Goal: Task Accomplishment & Management: Manage account settings

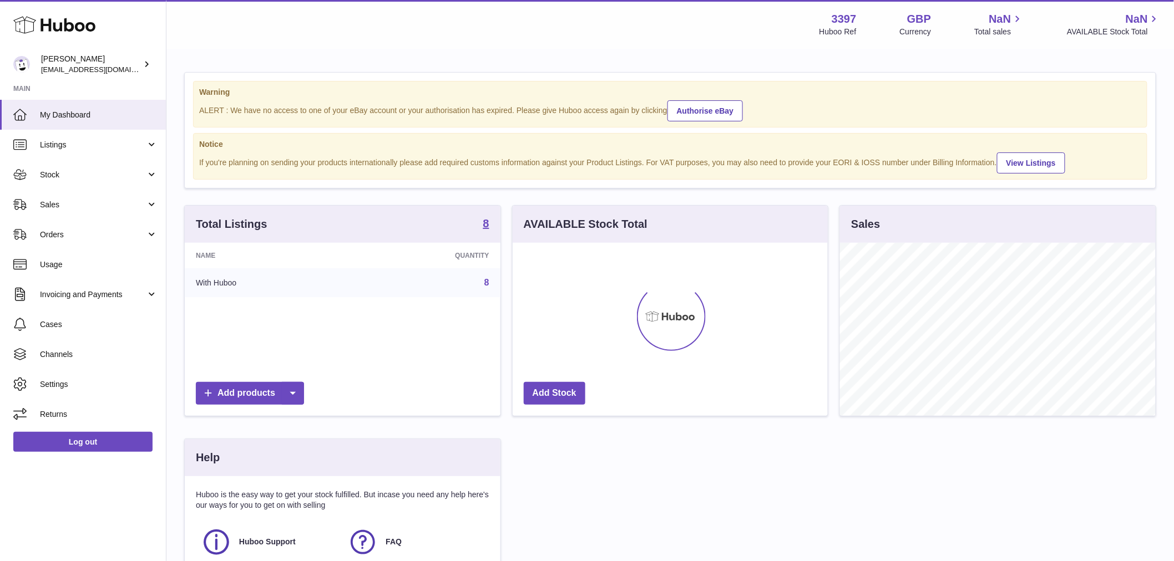
scroll to position [173, 315]
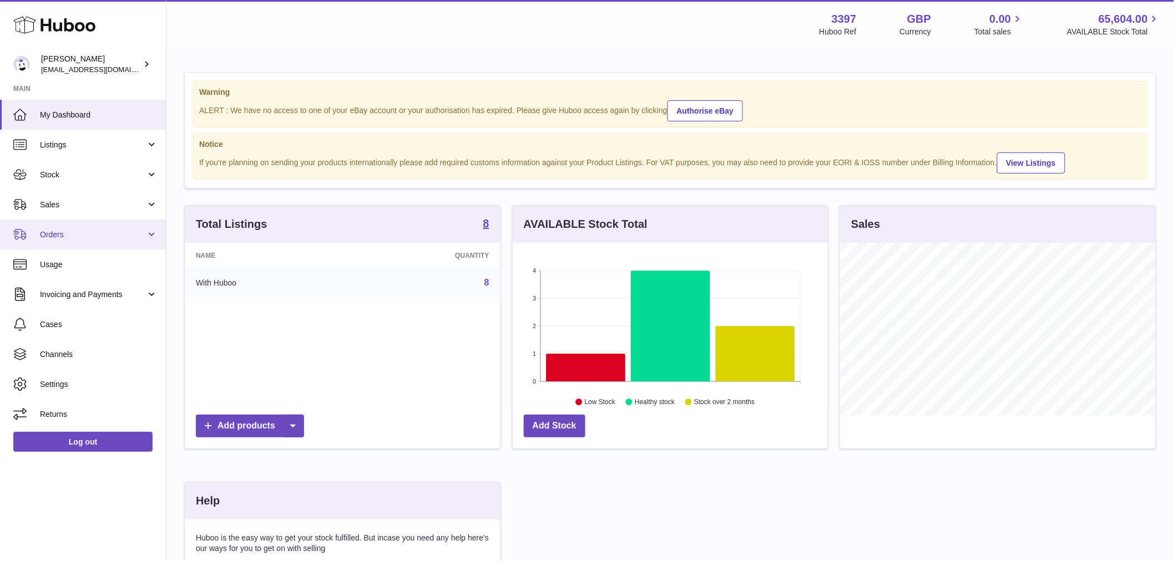
click at [84, 228] on link "Orders" at bounding box center [83, 235] width 166 height 30
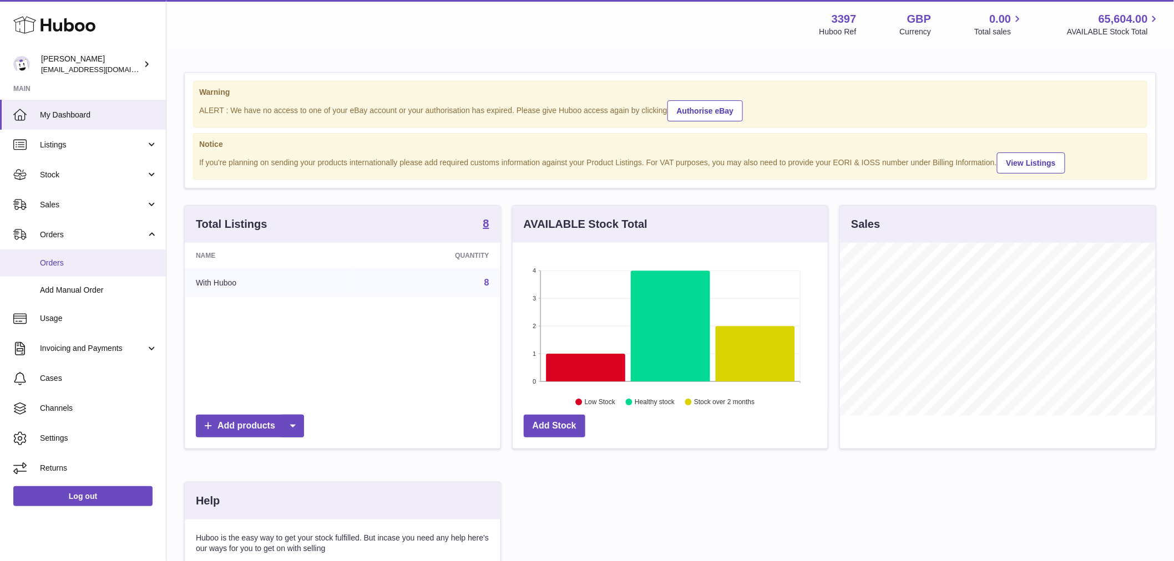
click at [79, 264] on span "Orders" at bounding box center [99, 263] width 118 height 11
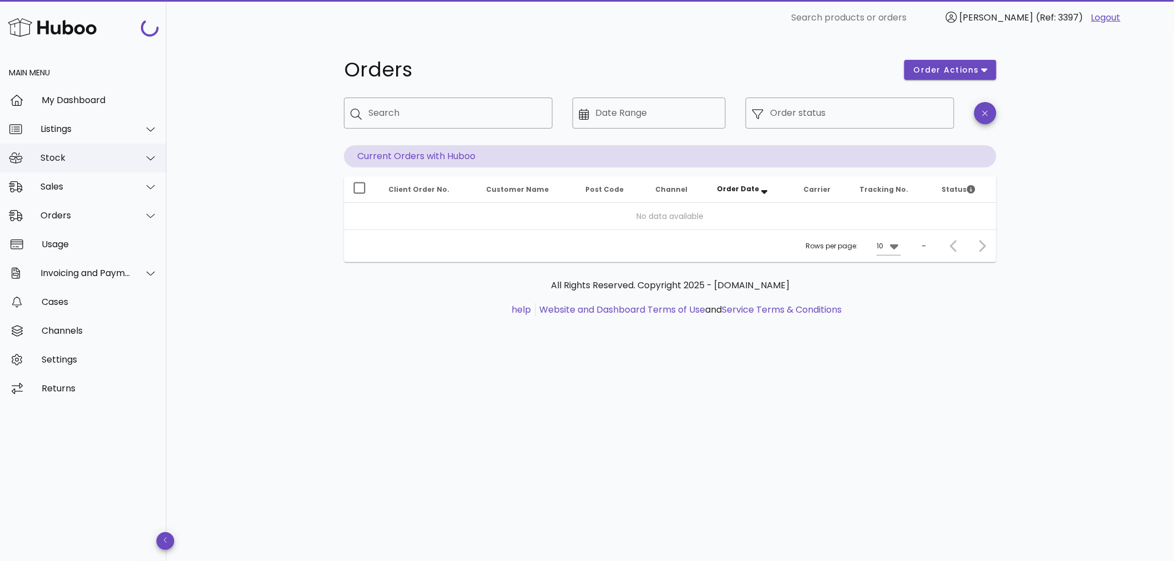
click at [73, 161] on div "Stock" at bounding box center [85, 158] width 90 height 11
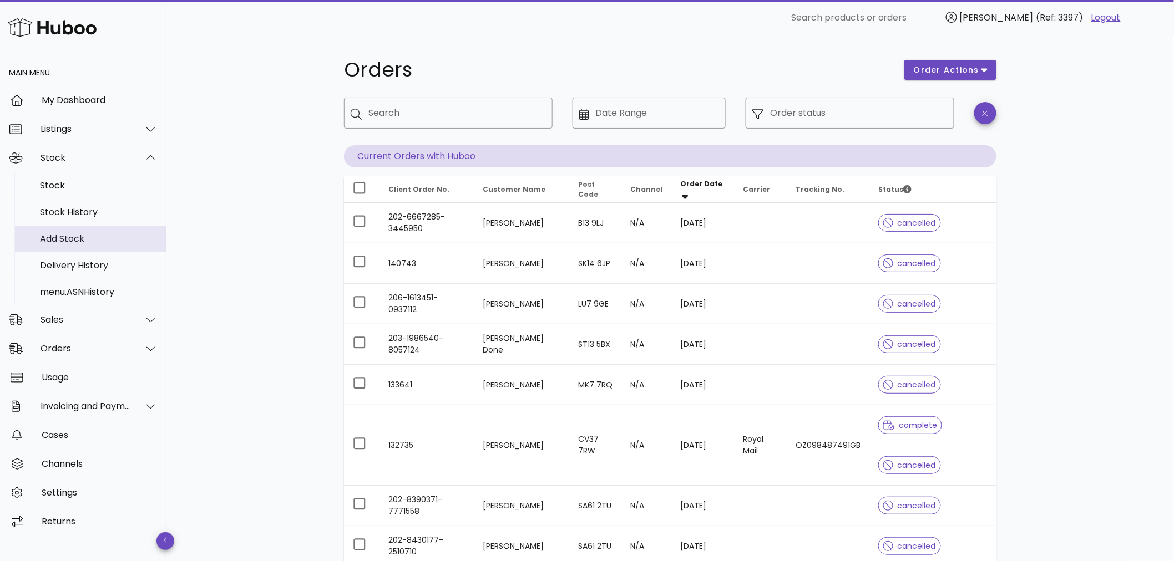
click at [69, 239] on div "Add Stock" at bounding box center [99, 239] width 118 height 11
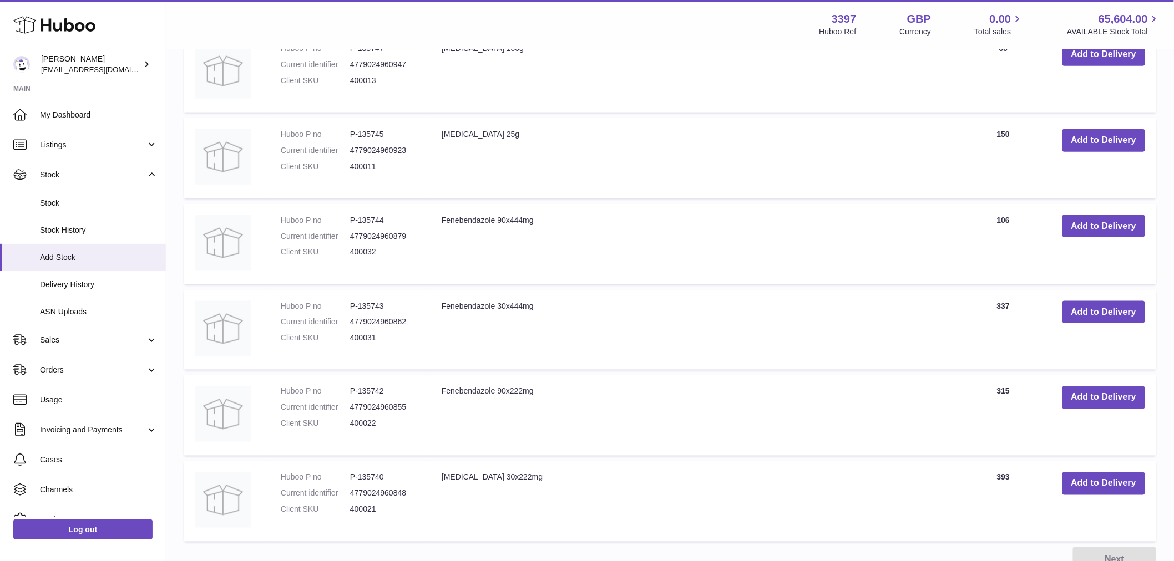
scroll to position [475, 0]
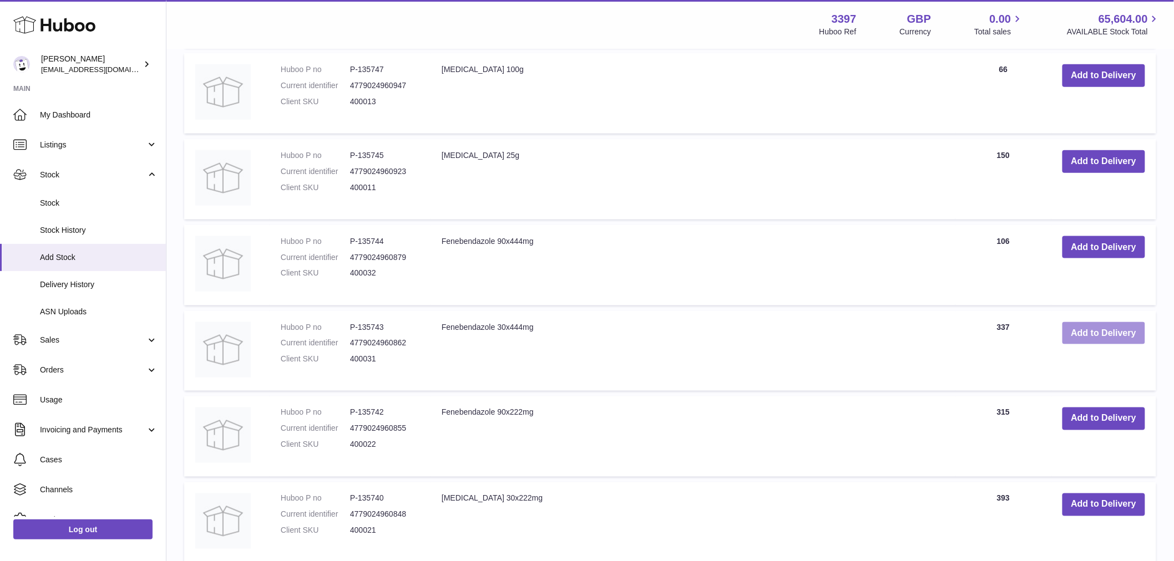
click at [1091, 338] on button "Add to Delivery" at bounding box center [1103, 333] width 83 height 23
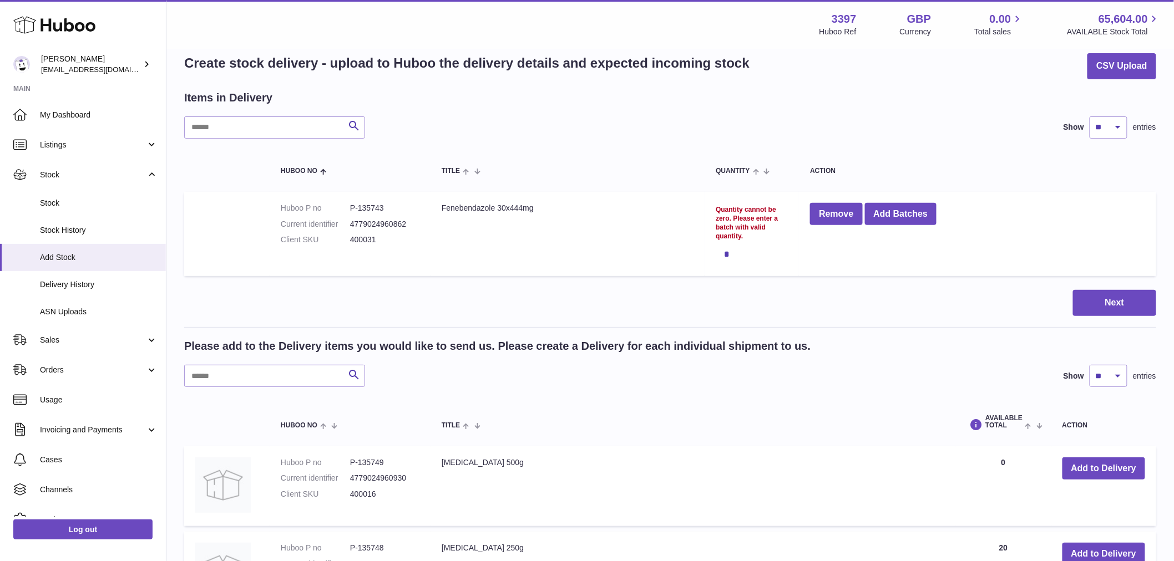
scroll to position [0, 0]
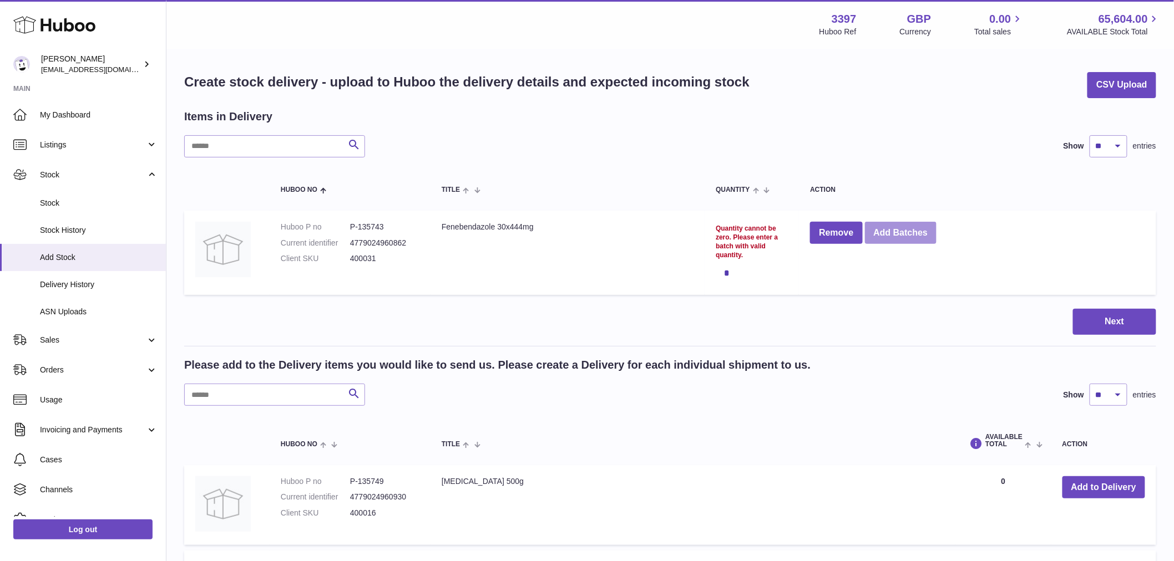
click at [929, 232] on button "Add Batches" at bounding box center [901, 233] width 72 height 23
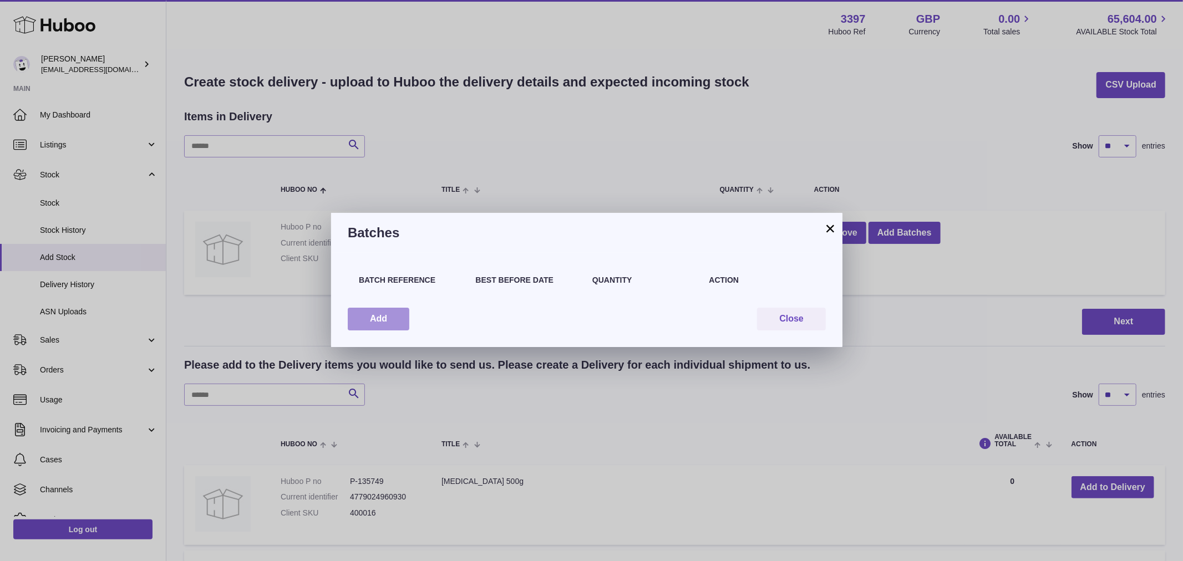
click at [349, 320] on button "Add" at bounding box center [379, 319] width 62 height 23
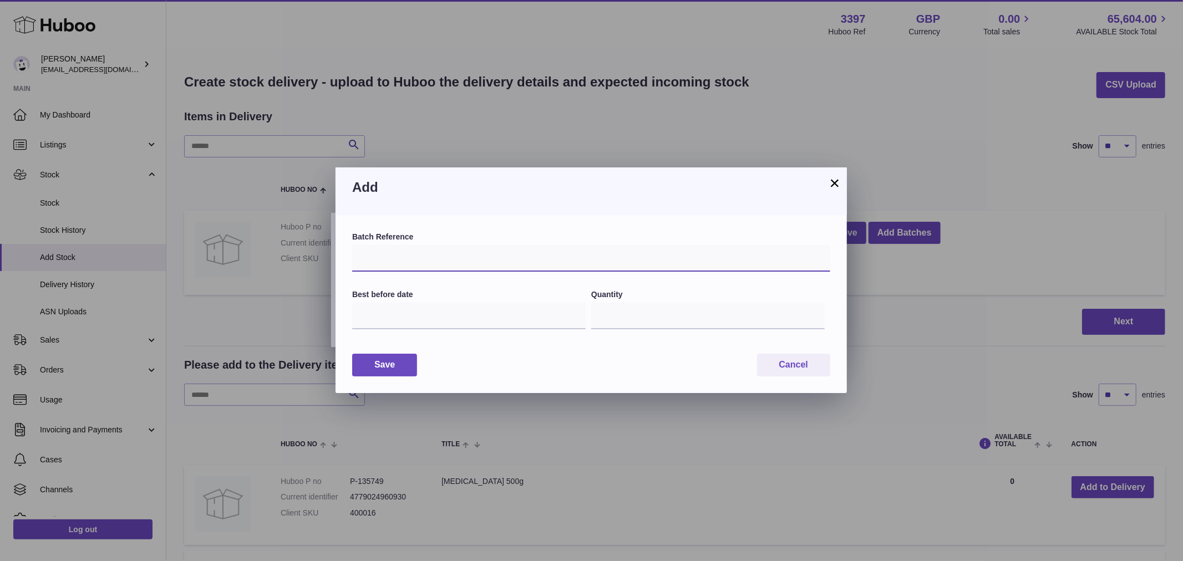
click at [530, 268] on input "text" at bounding box center [591, 258] width 478 height 27
click at [607, 311] on input "*" at bounding box center [708, 316] width 234 height 27
drag, startPoint x: 607, startPoint y: 311, endPoint x: 553, endPoint y: 310, distance: 54.4
click at [553, 310] on div "Best before date Quantity *" at bounding box center [591, 316] width 478 height 53
type input "***"
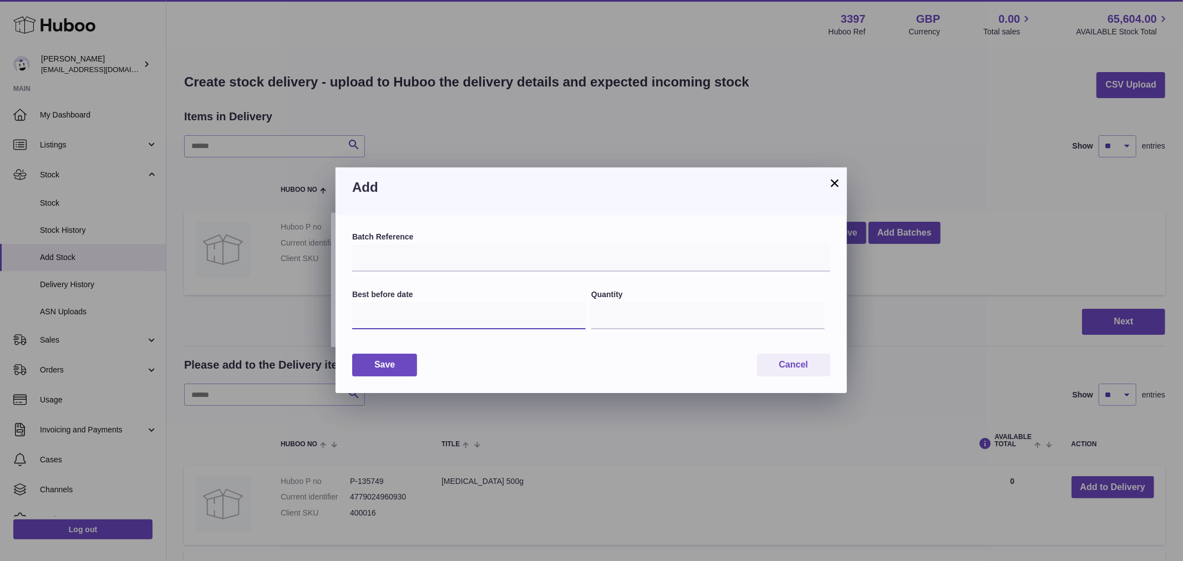
click at [449, 323] on input "text" at bounding box center [469, 316] width 234 height 27
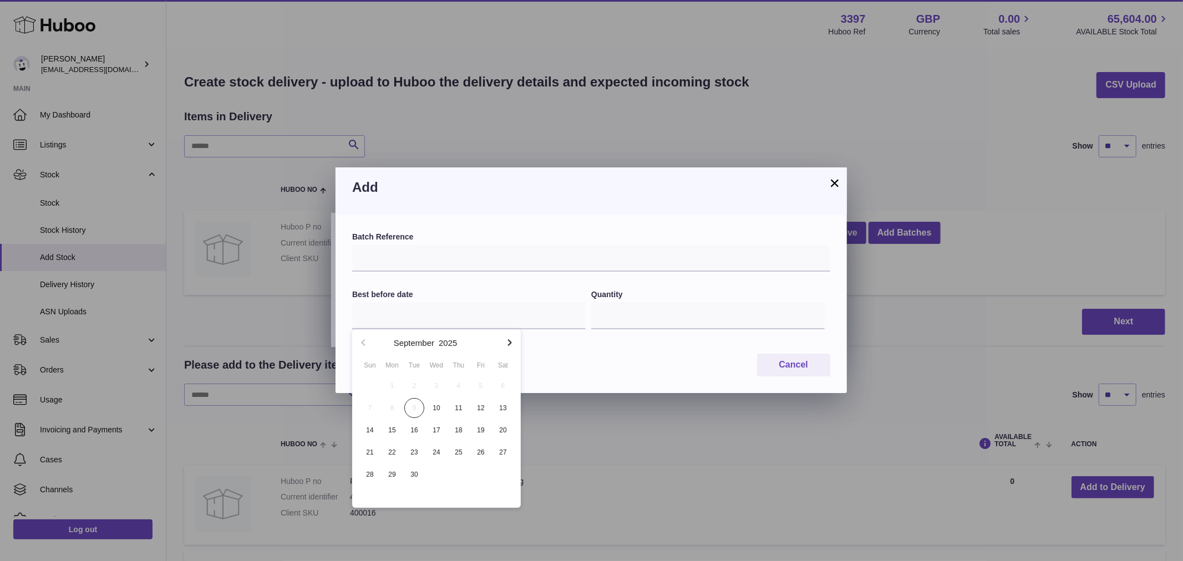
click at [647, 382] on div "Batch Reference Best before date Quantity *** Save Cancel" at bounding box center [591, 304] width 511 height 178
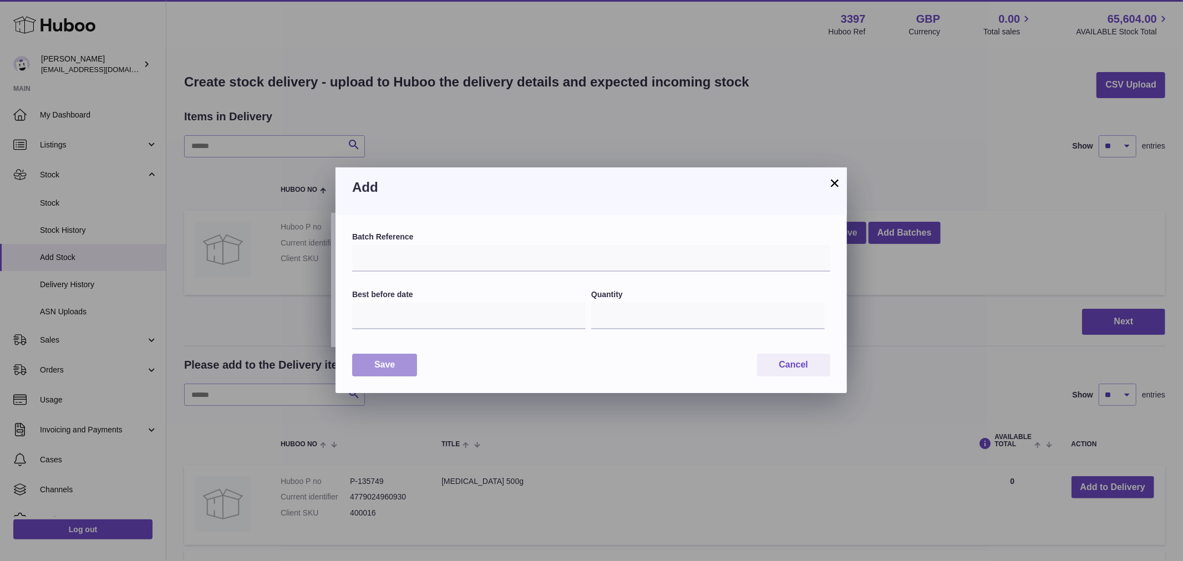
click at [405, 359] on button "Save" at bounding box center [384, 365] width 65 height 23
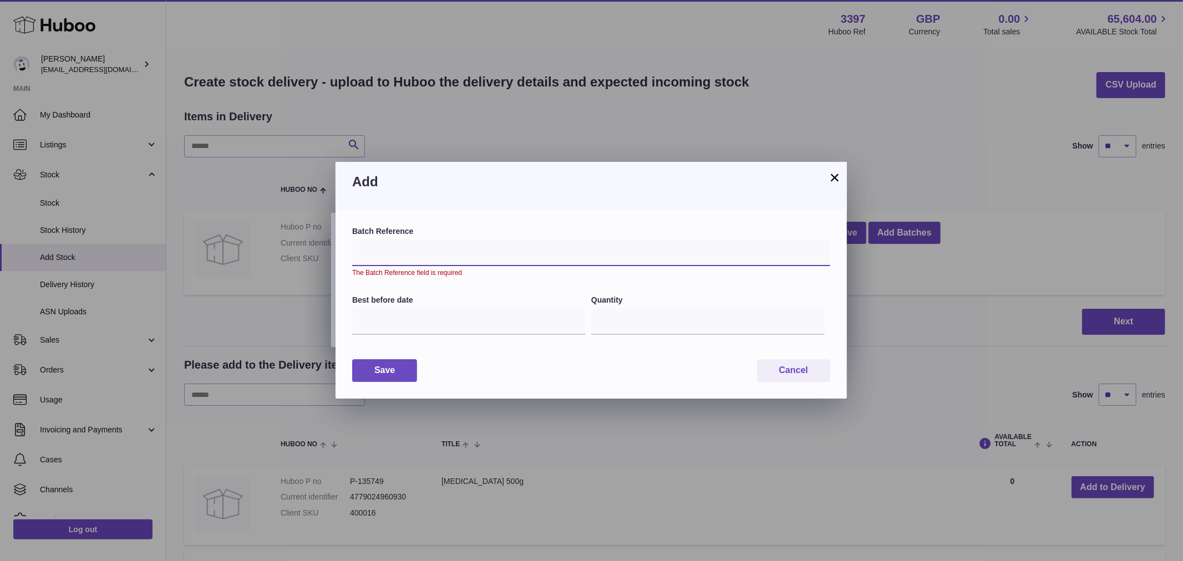
click at [470, 256] on input "text" at bounding box center [591, 253] width 478 height 27
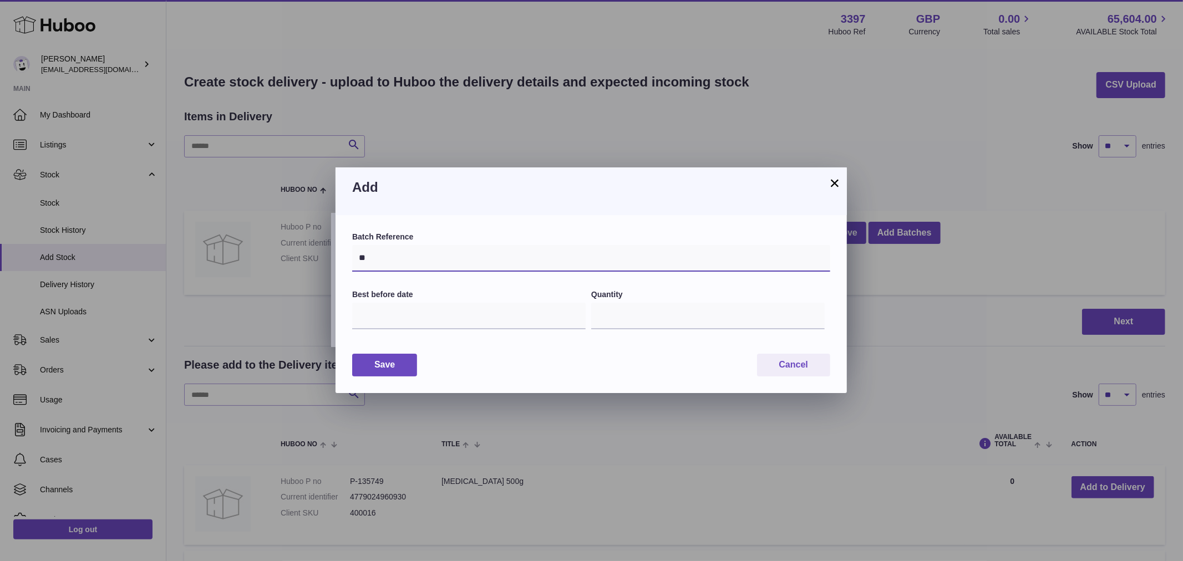
type input "*"
type input "********"
click at [393, 364] on button "Save" at bounding box center [384, 365] width 65 height 23
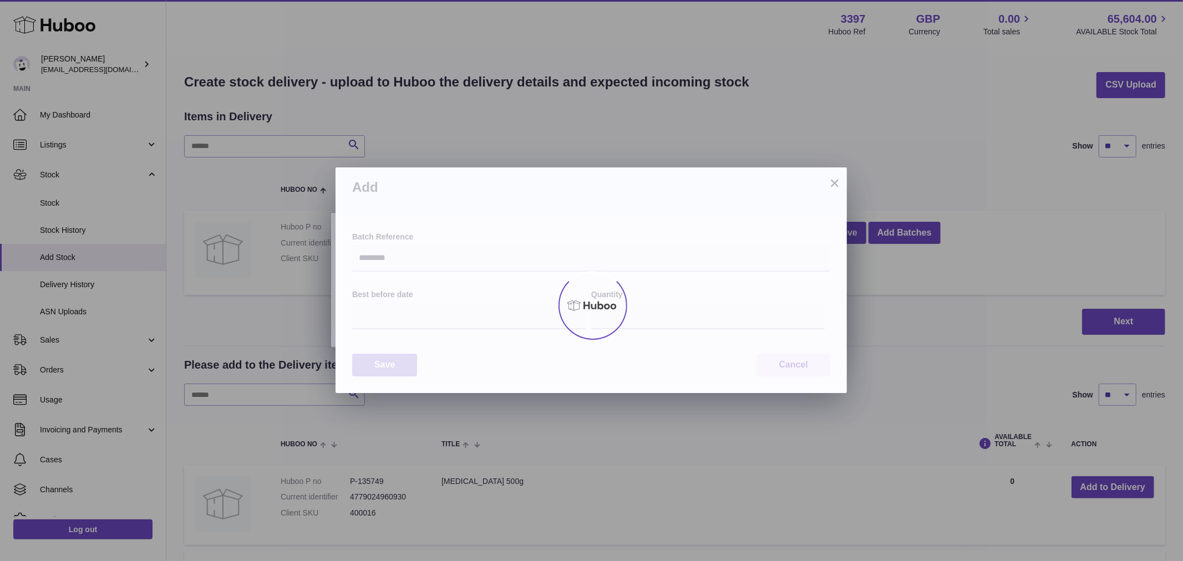
type input "***"
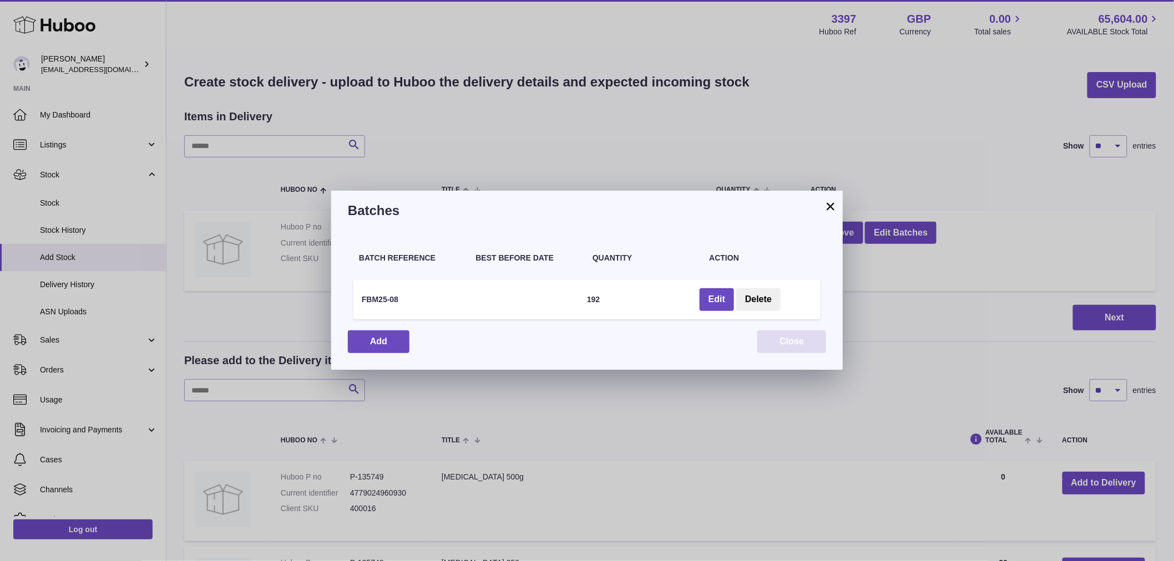
click at [786, 338] on button "Close" at bounding box center [791, 342] width 69 height 23
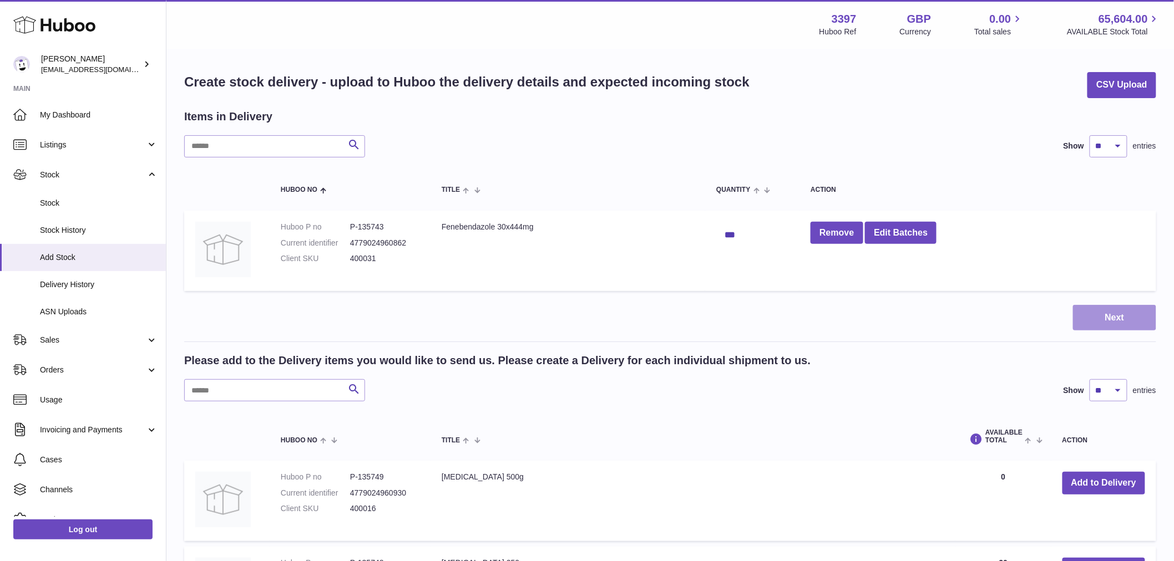
click at [1113, 311] on button "Next" at bounding box center [1114, 318] width 83 height 26
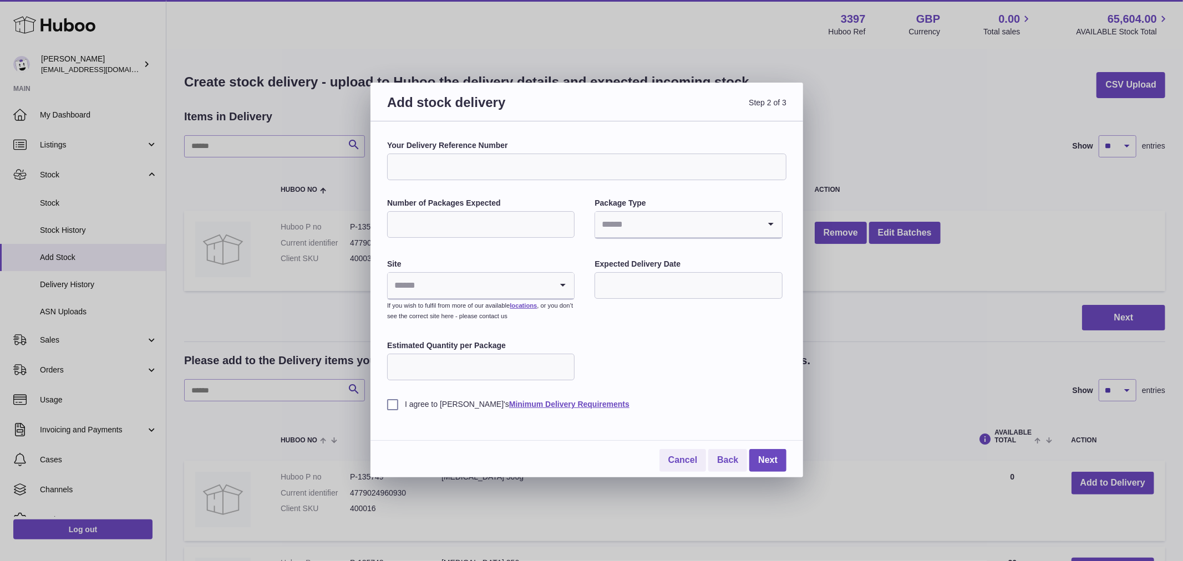
click at [542, 159] on input "Your Delivery Reference Number" at bounding box center [586, 167] width 399 height 27
click at [433, 168] on input "**********" at bounding box center [586, 167] width 399 height 27
type input "**********"
click at [528, 221] on input "Number of Packages Expected" at bounding box center [481, 224] width 188 height 27
type input "*"
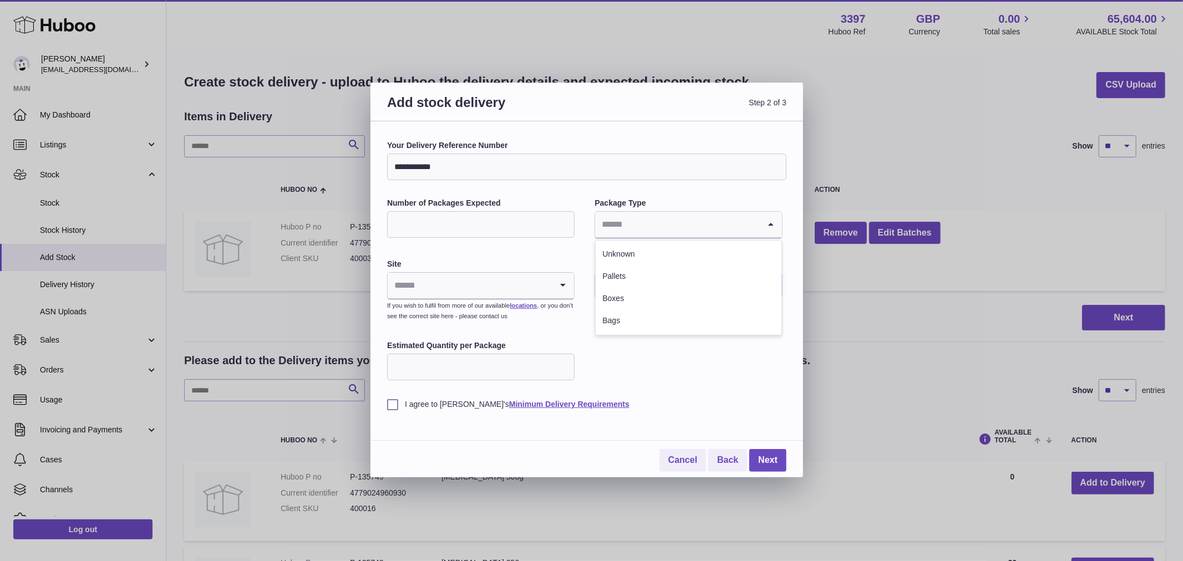
click at [701, 215] on input "Search for option" at bounding box center [677, 225] width 164 height 26
click at [629, 293] on li "Boxes" at bounding box center [688, 299] width 185 height 22
click at [564, 287] on icon "Search for option" at bounding box center [563, 286] width 22 height 26
click at [498, 310] on li "🇬🇧 | Unit 2, Interplex 16" at bounding box center [480, 316] width 185 height 22
click at [702, 286] on input "text" at bounding box center [689, 285] width 188 height 27
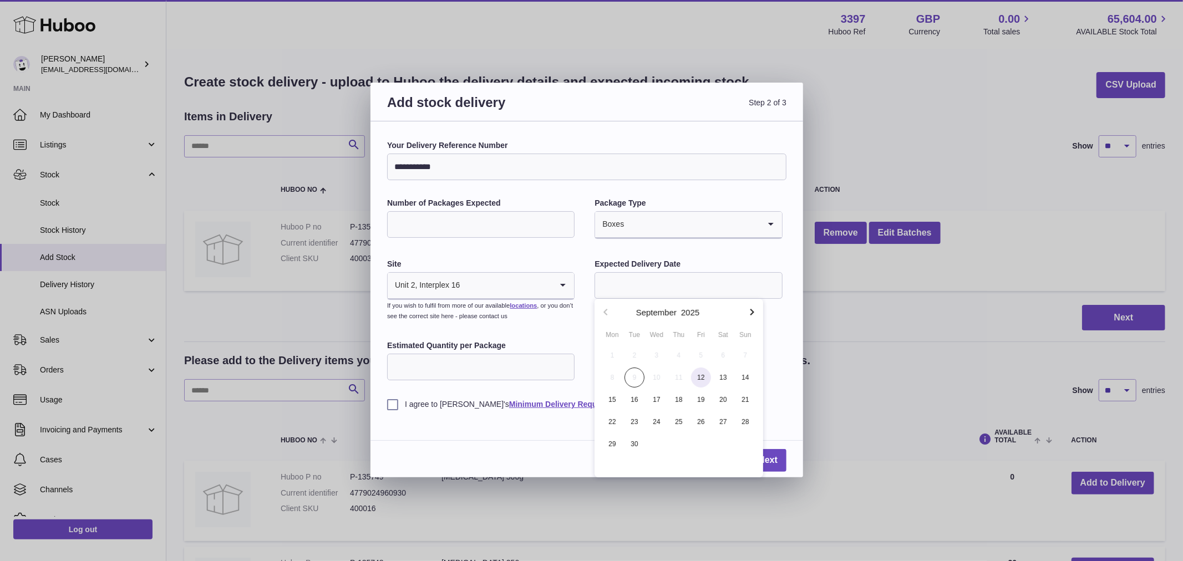
click at [703, 379] on span "12" at bounding box center [701, 378] width 20 height 20
type input "**********"
click at [534, 374] on input "Estimated Quantity per Package" at bounding box center [481, 367] width 188 height 27
type input "***"
click at [389, 407] on label "I agree to Huboo's Minimum Delivery Requirements" at bounding box center [586, 404] width 399 height 11
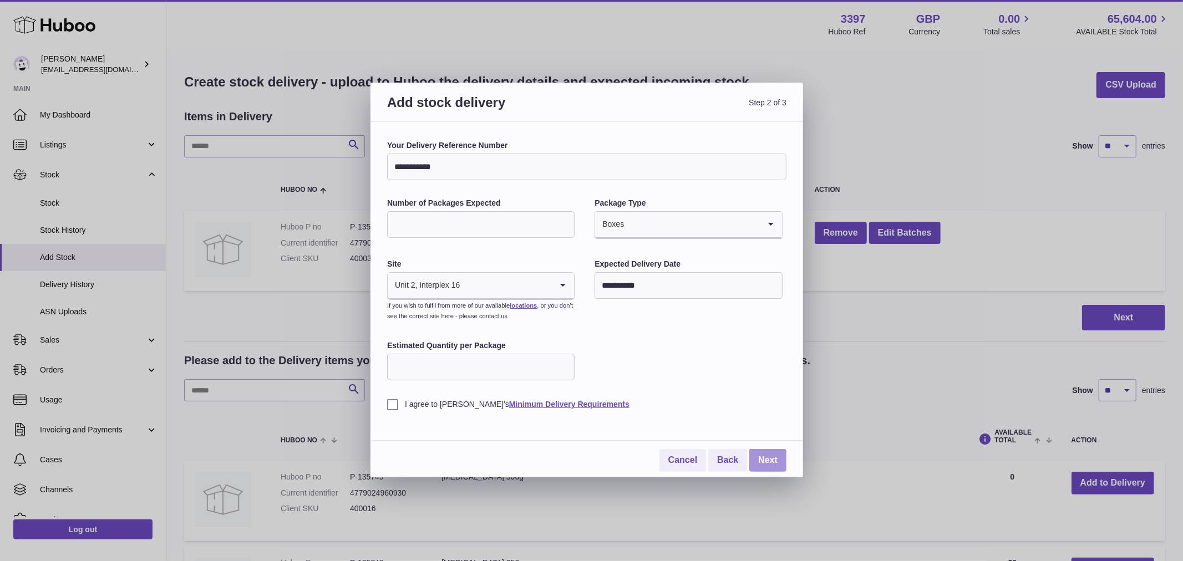
click at [773, 460] on link "Next" at bounding box center [767, 460] width 37 height 23
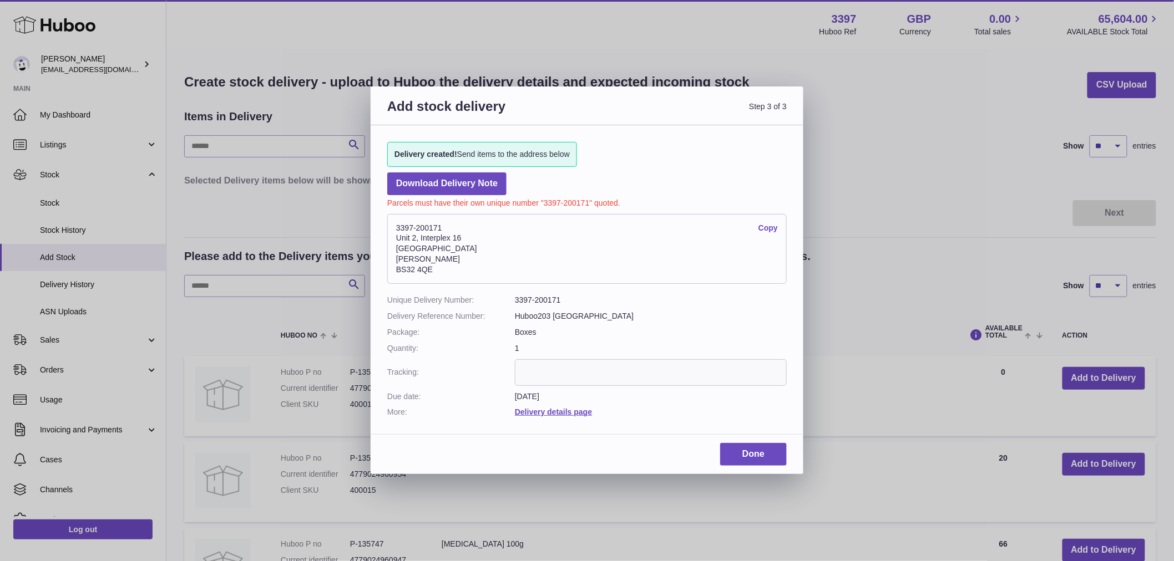
drag, startPoint x: 396, startPoint y: 225, endPoint x: 447, endPoint y: 225, distance: 51.0
click at [447, 225] on address "3397-200171 Copy Unit 2, Interplex 16 Ash Ridge Road Bradley Stoke BS32 4QE" at bounding box center [586, 249] width 399 height 70
copy address "3397-200171"
click at [584, 368] on input "text" at bounding box center [651, 372] width 272 height 27
paste input "*********"
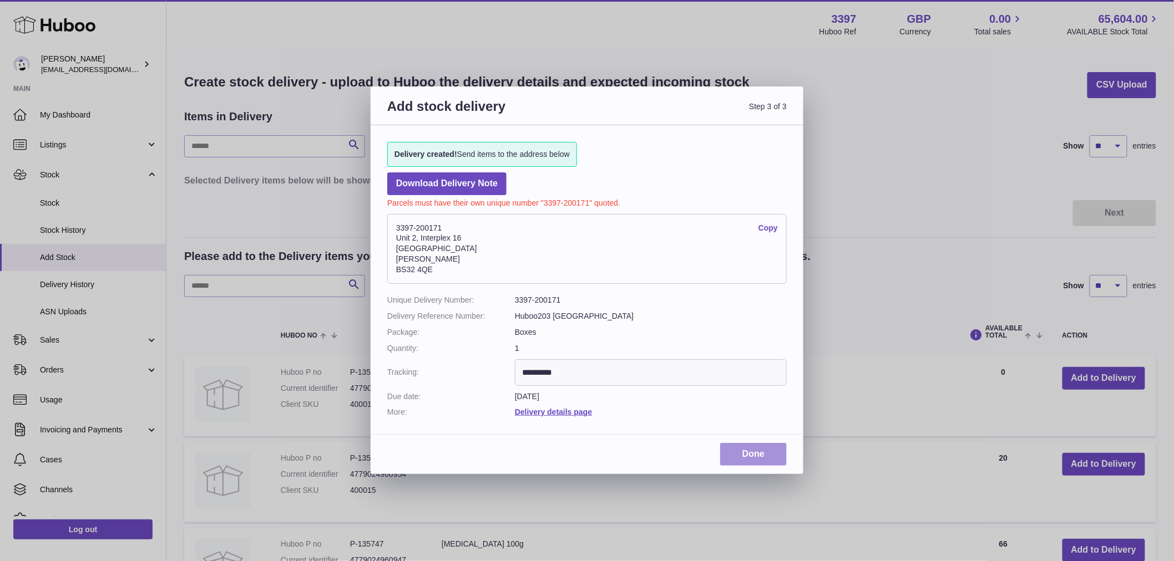
type input "*********"
click at [761, 450] on link "Done" at bounding box center [753, 454] width 67 height 23
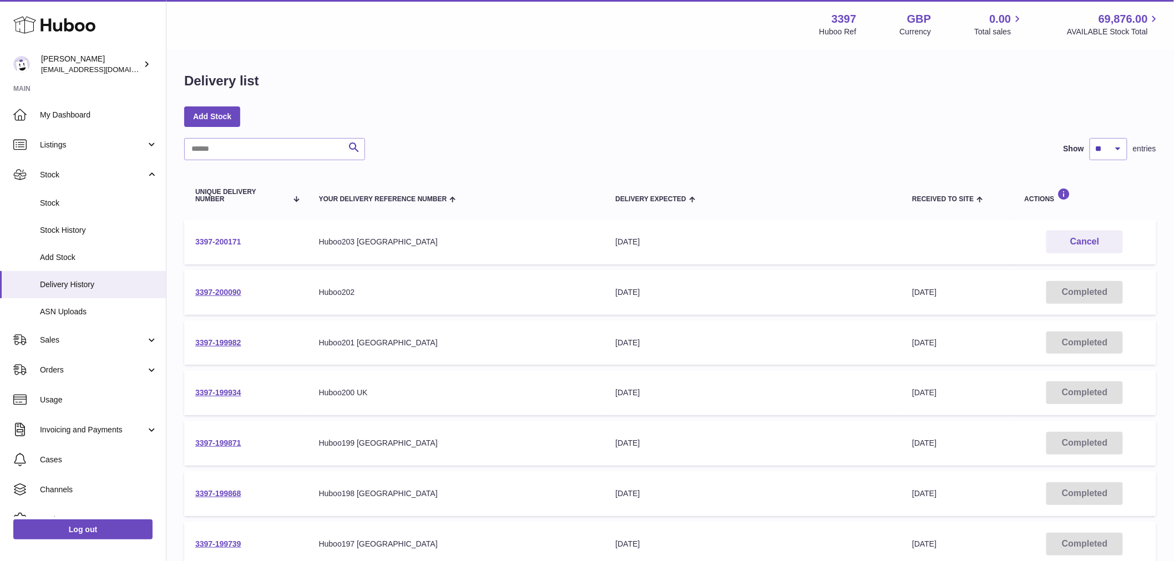
click at [220, 237] on link "3397-200171" at bounding box center [218, 241] width 46 height 9
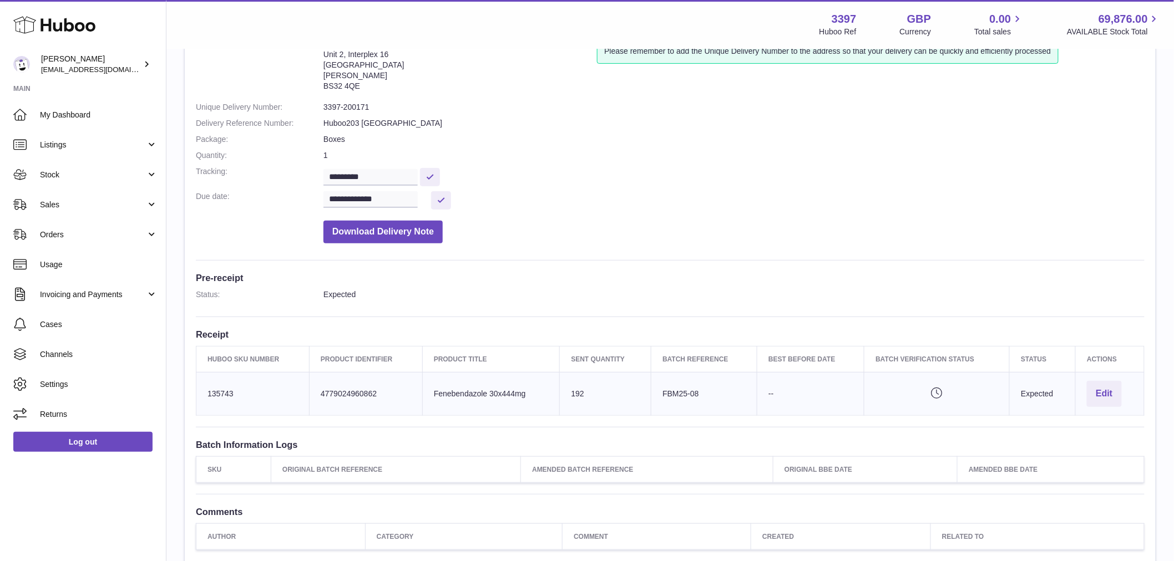
scroll to position [185, 0]
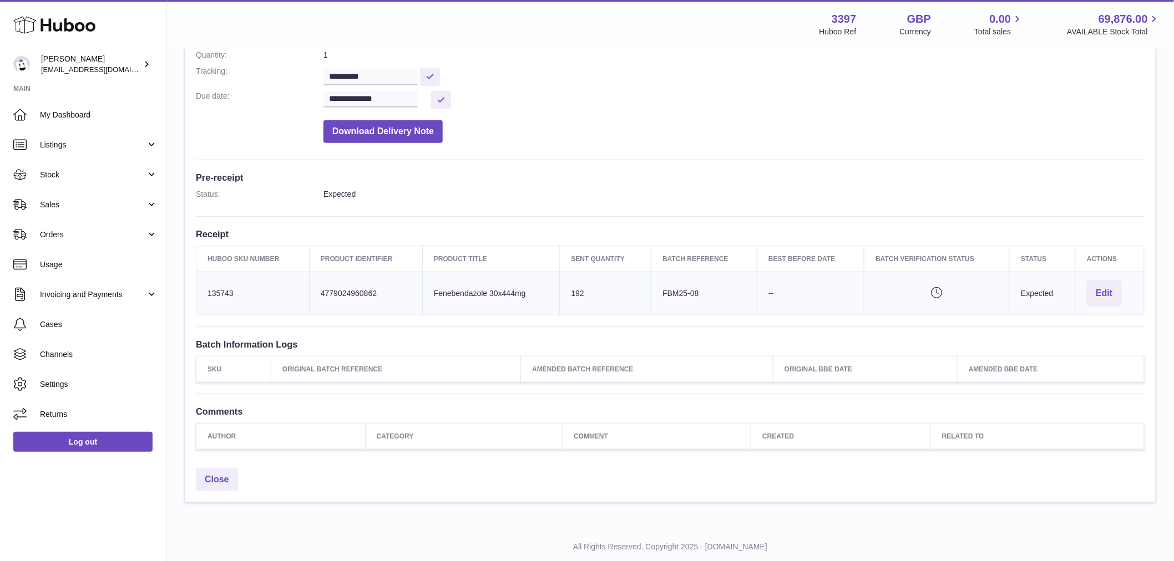
click at [691, 291] on td "Batch Reference FBM25-08" at bounding box center [704, 293] width 106 height 43
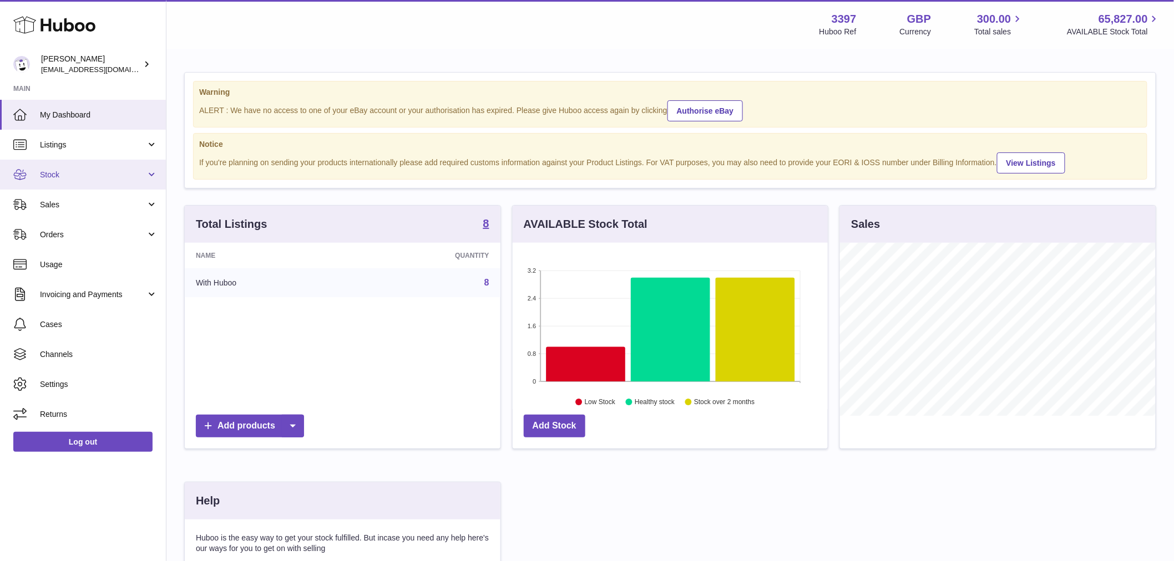
scroll to position [173, 315]
drag, startPoint x: 68, startPoint y: 168, endPoint x: 69, endPoint y: 175, distance: 7.4
click at [68, 168] on link "Stock" at bounding box center [83, 175] width 166 height 30
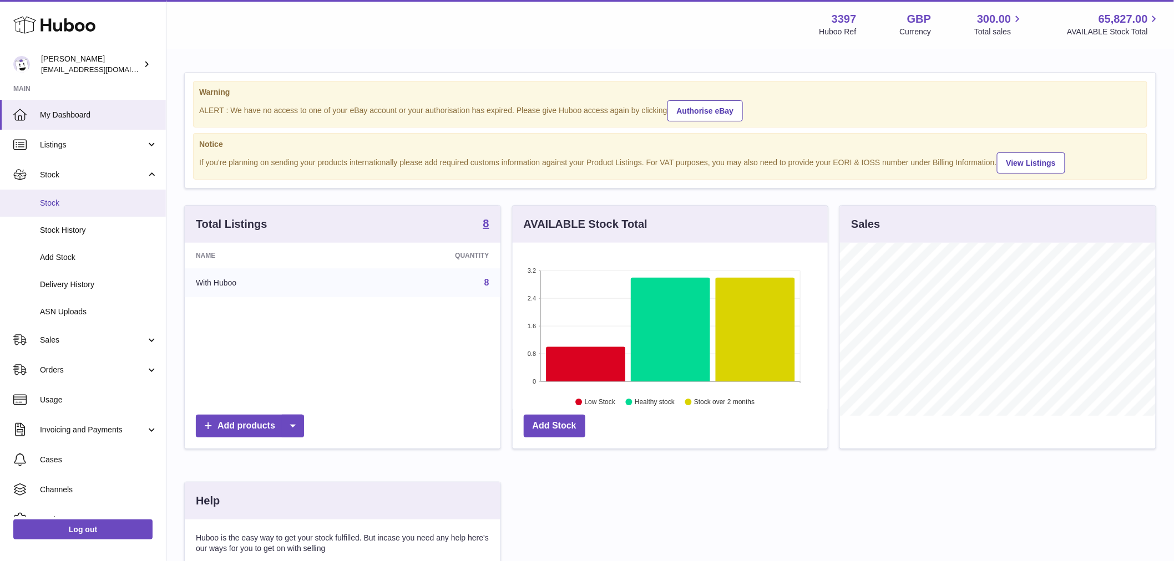
click at [78, 192] on link "Stock" at bounding box center [83, 203] width 166 height 27
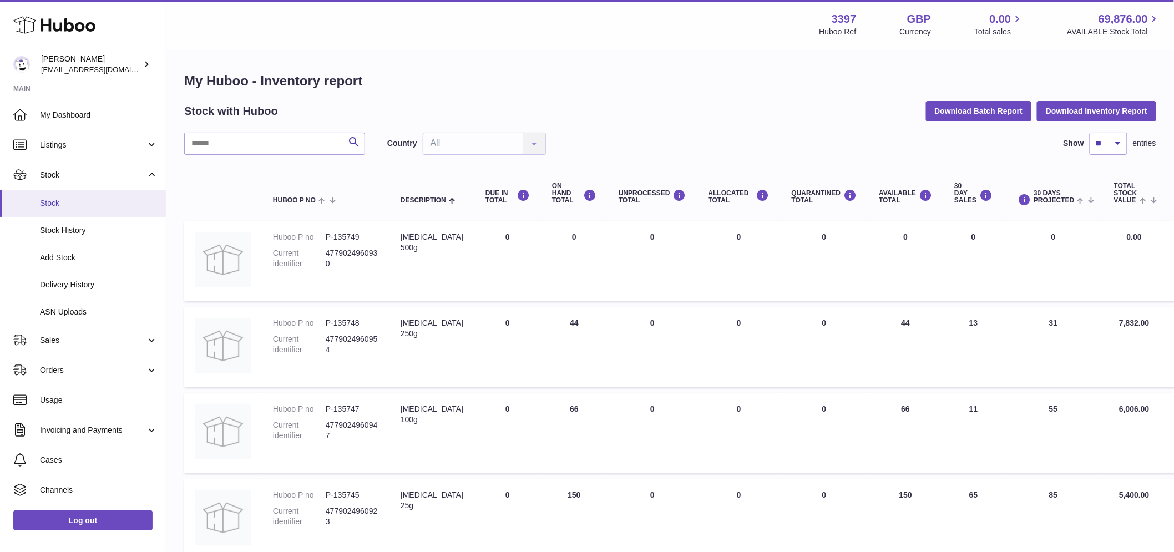
click at [53, 204] on span "Stock" at bounding box center [99, 203] width 118 height 11
click at [663, 112] on div "Stock with Huboo Download Batch Report Download Inventory Report" at bounding box center [670, 111] width 972 height 20
